Goal: Browse casually: Explore the website without a specific task or goal

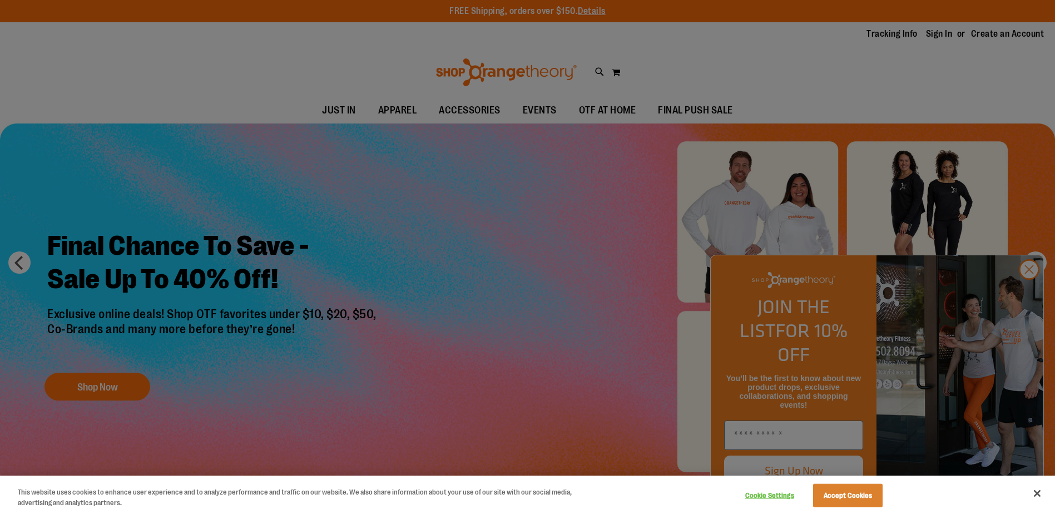
click at [1030, 289] on div at bounding box center [527, 257] width 1055 height 514
click at [1028, 291] on div at bounding box center [527, 257] width 1055 height 514
click at [848, 494] on button "Accept Cookies" at bounding box center [847, 495] width 69 height 23
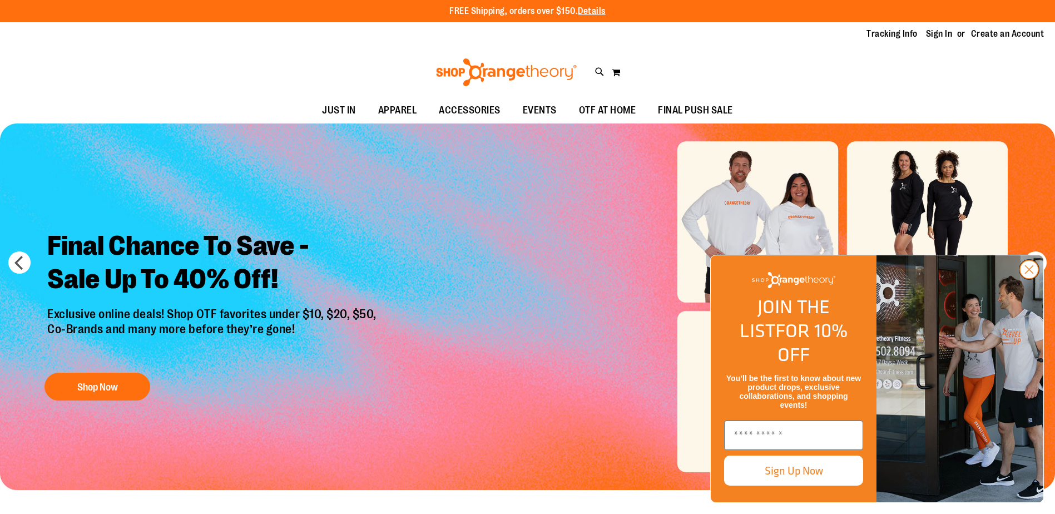
click at [1030, 279] on circle "Close dialog" at bounding box center [1029, 269] width 18 height 18
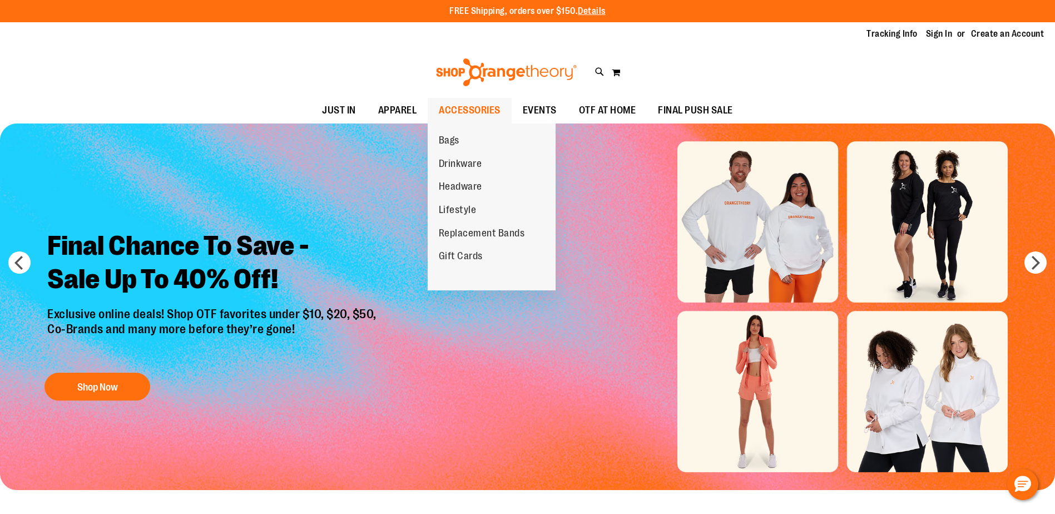
click at [475, 103] on span "ACCESSORIES" at bounding box center [470, 110] width 62 height 25
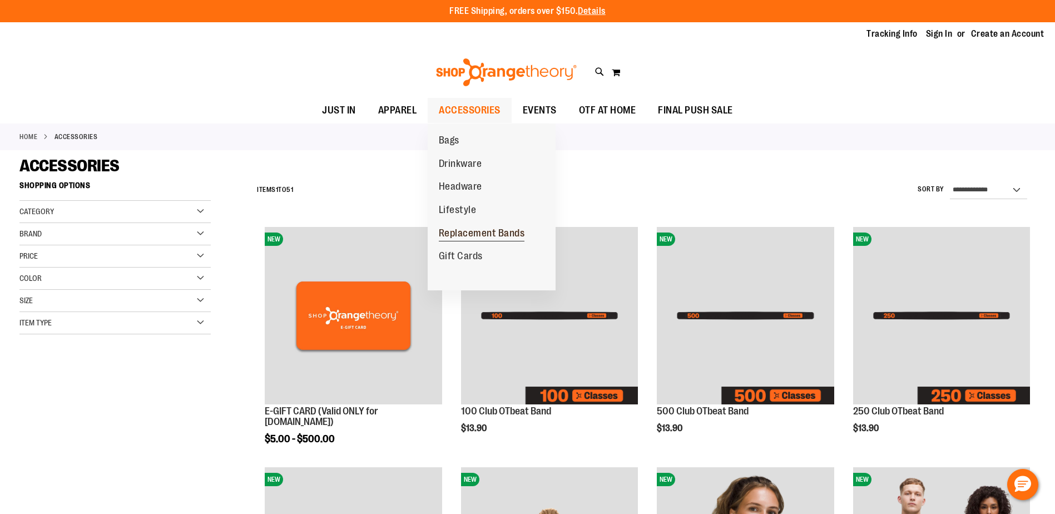
click at [468, 235] on span "Replacement Bands" at bounding box center [482, 234] width 86 height 14
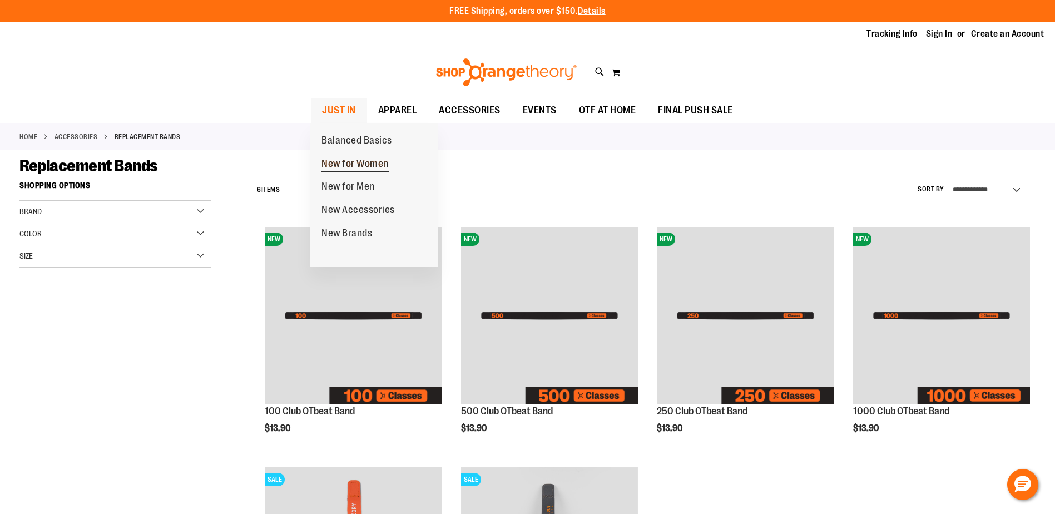
click at [351, 162] on span "New for Women" at bounding box center [354, 165] width 67 height 14
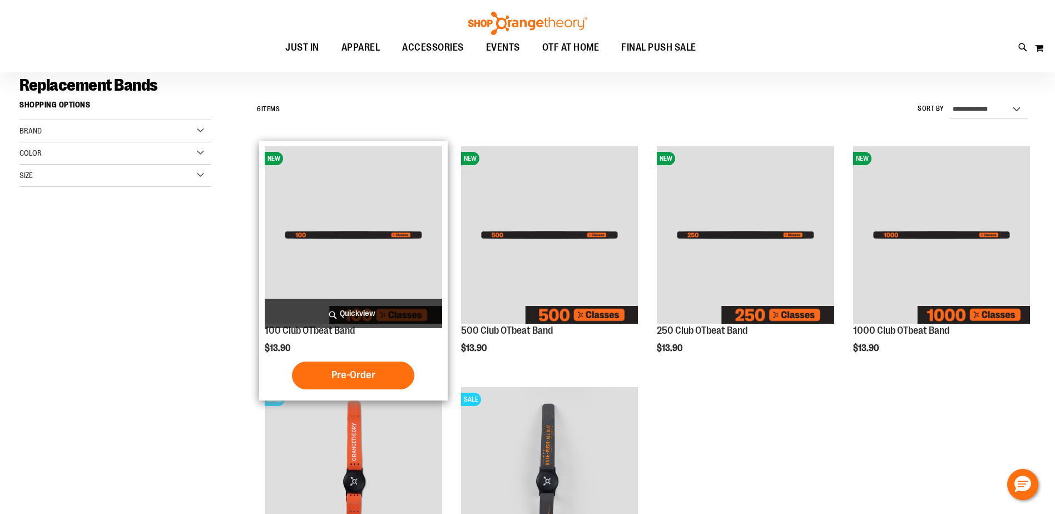
scroll to position [277, 0]
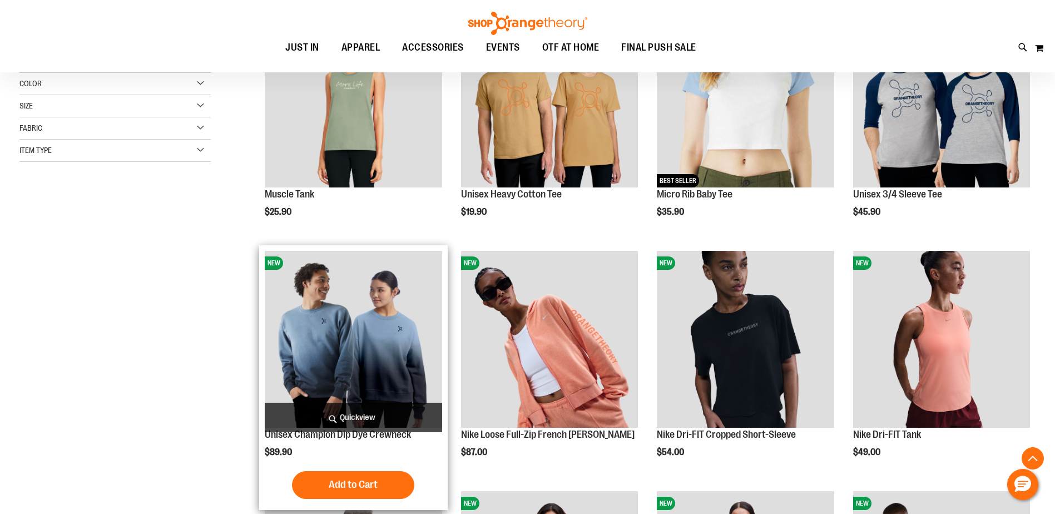
scroll to position [333, 0]
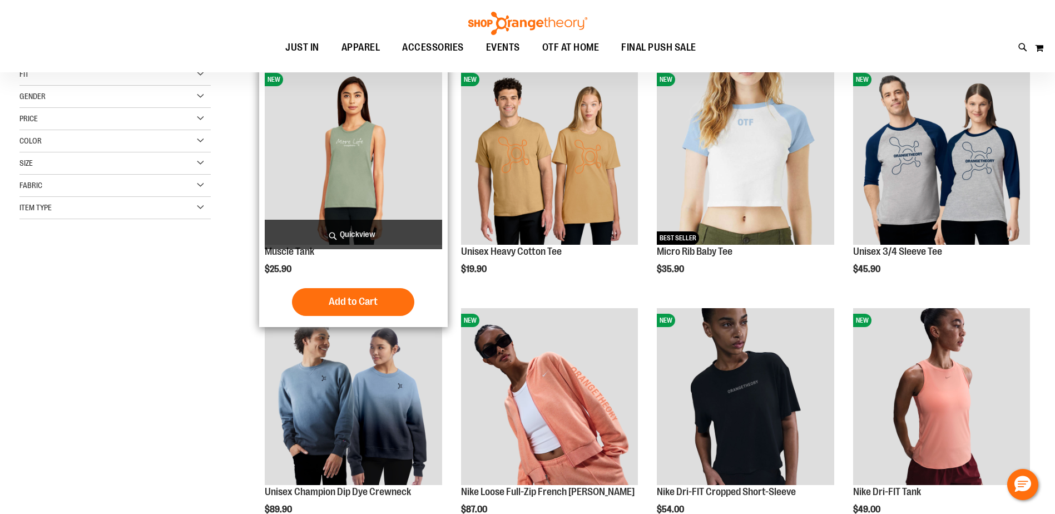
scroll to position [52, 0]
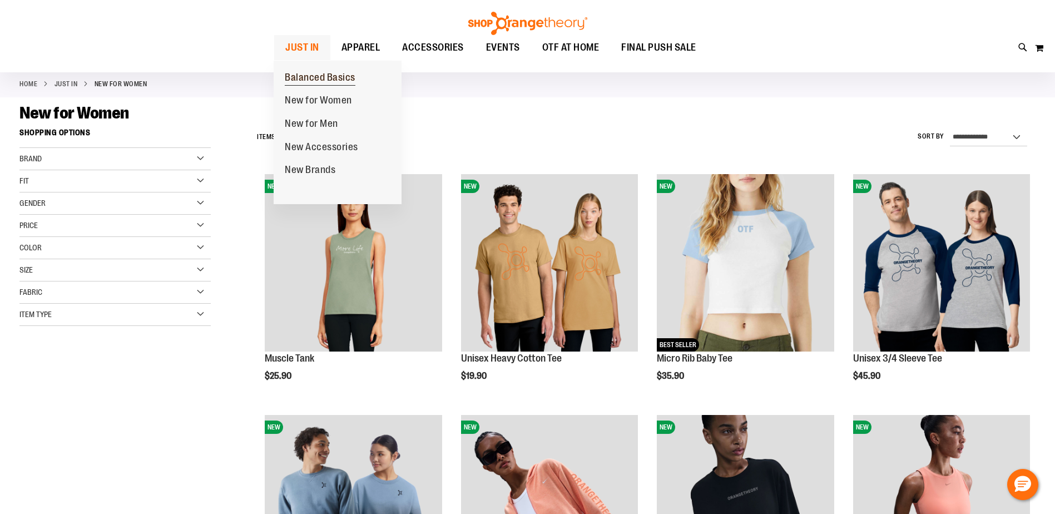
click at [313, 75] on span "Balanced Basics" at bounding box center [320, 79] width 71 height 14
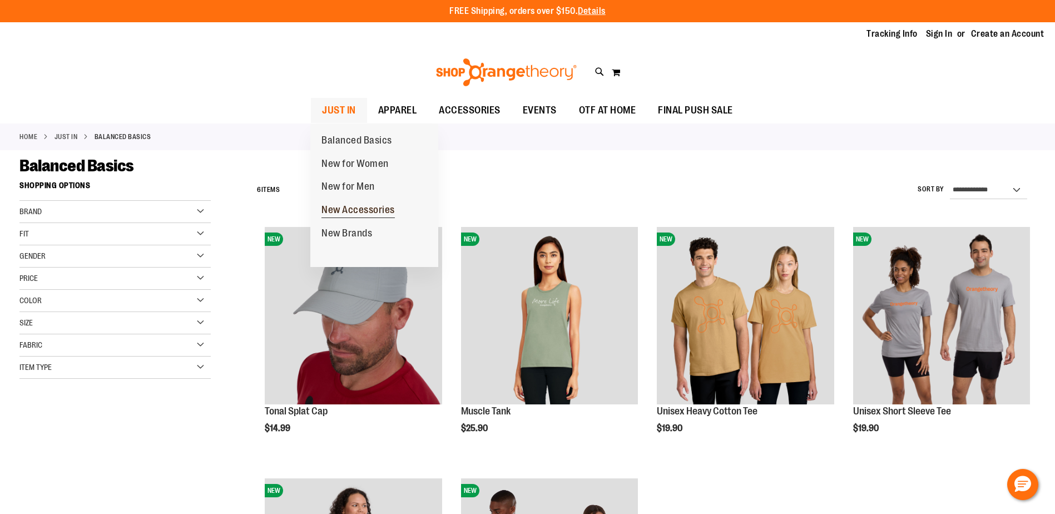
click at [357, 206] on span "New Accessories" at bounding box center [357, 211] width 73 height 14
click at [355, 233] on span "New Brands" at bounding box center [346, 234] width 51 height 14
click at [346, 208] on span "New Accessories" at bounding box center [357, 211] width 73 height 14
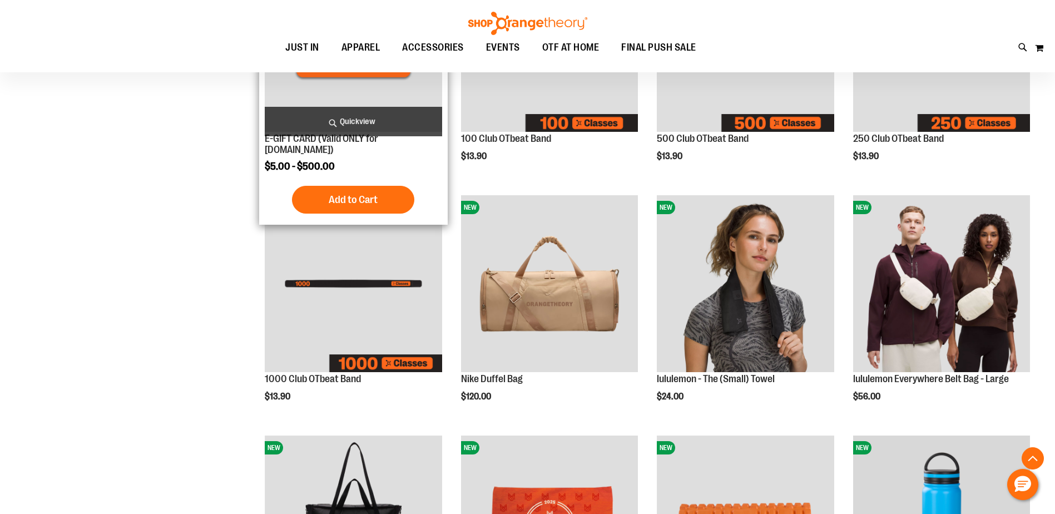
scroll to position [277, 0]
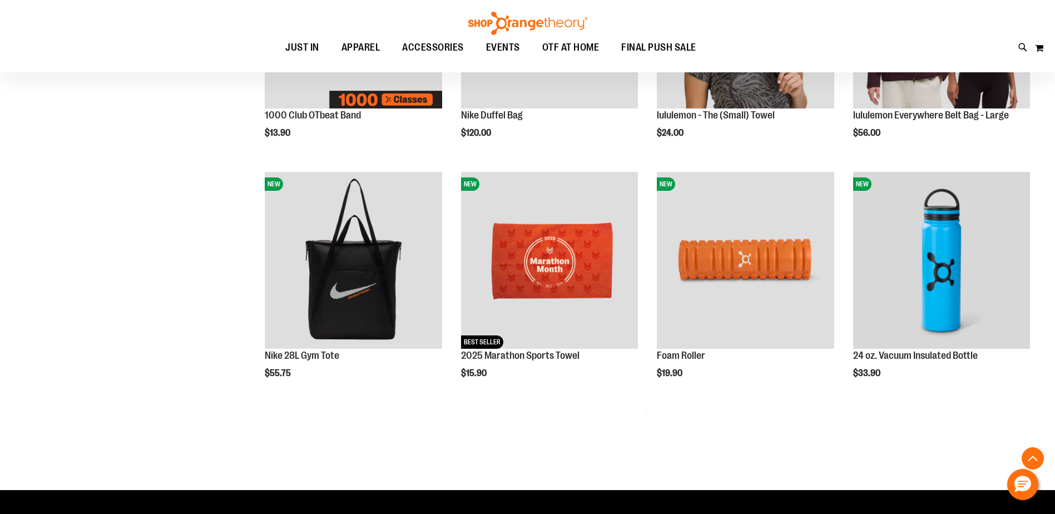
scroll to position [555, 0]
